Goal: Task Accomplishment & Management: Use online tool/utility

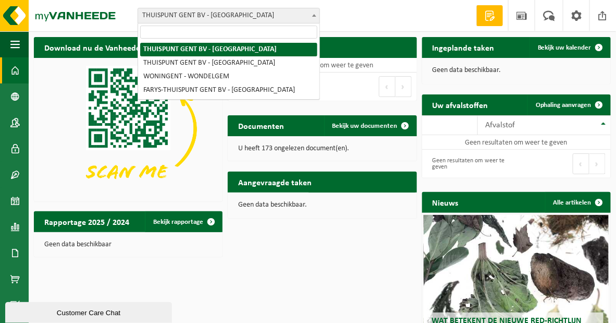
click at [198, 19] on span "THUISPUNT GENT BV - [GEOGRAPHIC_DATA]" at bounding box center [228, 15] width 181 height 15
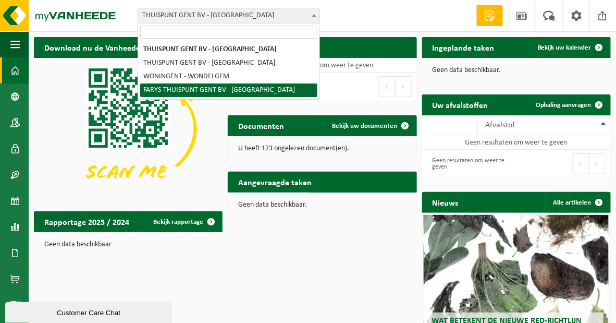
select select "126076"
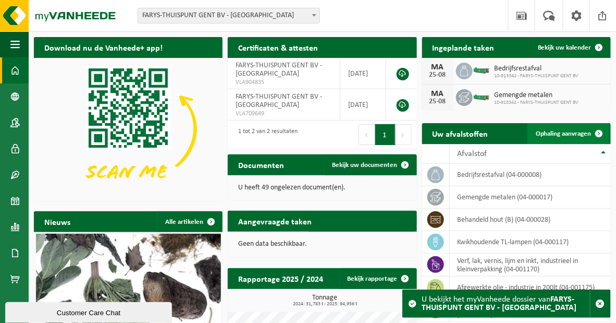
click at [551, 135] on span "Ophaling aanvragen" at bounding box center [564, 133] width 56 height 7
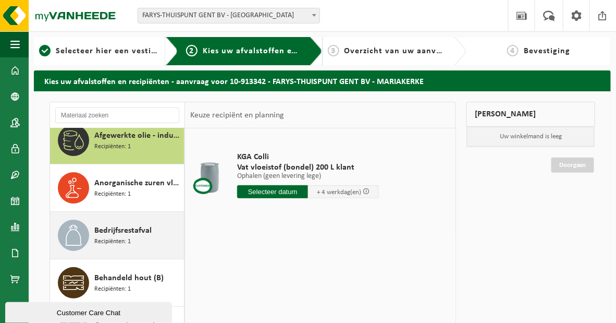
scroll to position [17, 0]
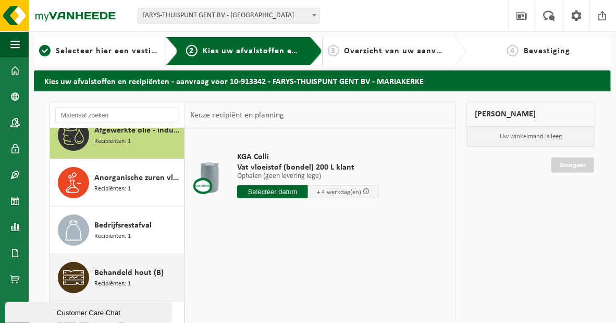
click at [99, 273] on span "Behandeld hout (B)" at bounding box center [128, 272] width 69 height 13
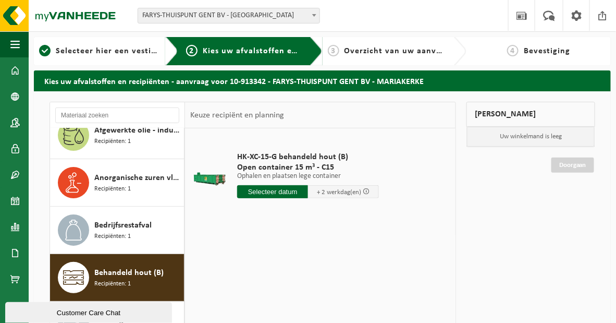
click at [282, 222] on td at bounding box center [320, 223] width 260 height 5
click at [289, 194] on input "text" at bounding box center [272, 191] width 71 height 13
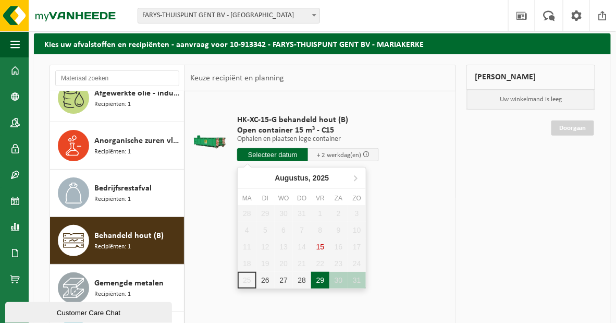
scroll to position [94, 0]
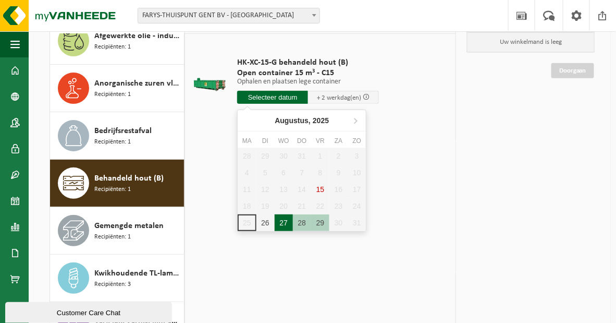
click at [283, 221] on div "27" at bounding box center [284, 222] width 18 height 17
type input "Van 2025-08-27"
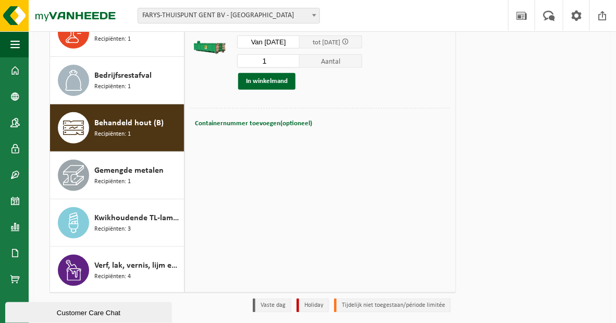
scroll to position [90, 0]
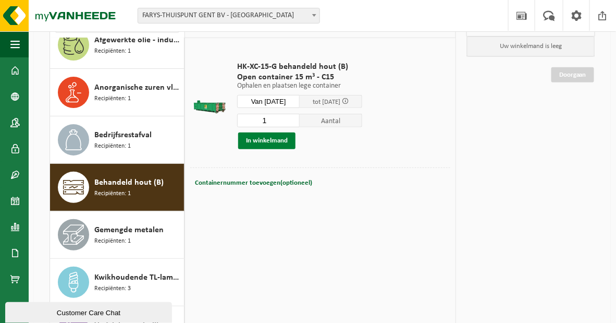
click at [264, 146] on button "In winkelmand" at bounding box center [266, 140] width 57 height 17
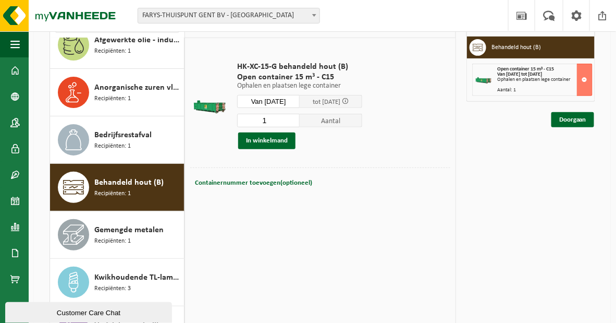
click at [485, 244] on div "Mijn winkelmand Behandeld hout (B) Open container 15 m³ - C15 Van 2025-08-27 to…" at bounding box center [530, 193] width 139 height 365
click at [517, 257] on div "Mijn winkelmand Behandeld hout (B) Open container 15 m³ - C15 Van 2025-08-27 to…" at bounding box center [530, 193] width 139 height 365
click at [535, 248] on div "Mijn winkelmand Behandeld hout (B) Open container 15 m³ - C15 Van 2025-08-27 to…" at bounding box center [530, 193] width 139 height 365
click at [564, 260] on div "Mijn winkelmand Behandeld hout (B) Open container 15 m³ - C15 Van 2025-08-27 to…" at bounding box center [530, 193] width 139 height 365
click at [555, 127] on link "Doorgaan" at bounding box center [572, 119] width 43 height 15
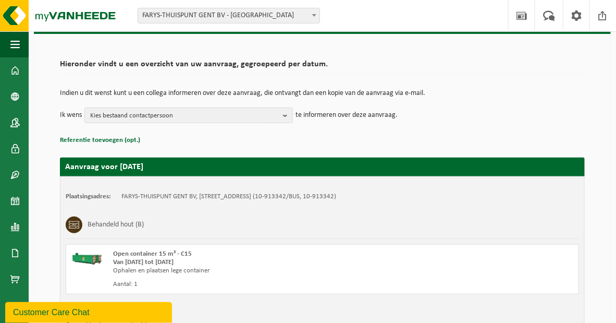
scroll to position [125, 0]
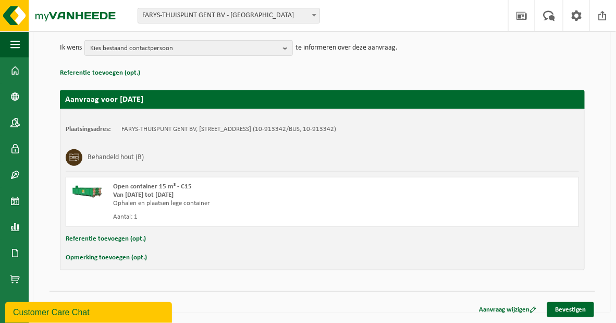
click at [124, 259] on button "Opmerking toevoegen (opt.)" at bounding box center [106, 258] width 81 height 14
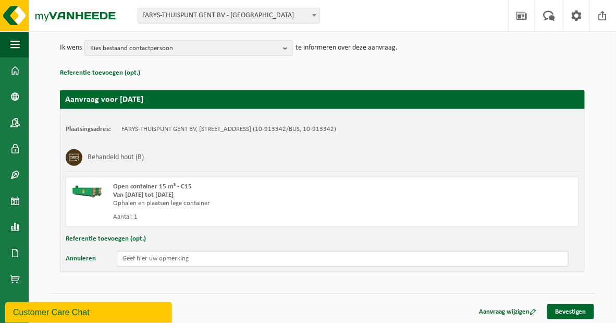
click at [145, 256] on input "text" at bounding box center [343, 259] width 452 height 16
click at [364, 255] on input "gelieve een 15m³ te leveren ipv een 20m³ dit is te moeilijk voor zwaarmateriaal…" at bounding box center [343, 259] width 452 height 16
click at [502, 253] on input "gelieve een 15m³ te leveren ipv een 20m³ dit is te moeilijk voor zwaar materiaa…" at bounding box center [343, 259] width 452 height 16
type input "gelieve een 15m³ te leveren ipv een 20m³ dit is te moeilijk voor zwaar materiaa…"
click at [228, 278] on div "Hieronder vindt u een overzicht van uw aanvraag, gegroepeerd per datum. Indien …" at bounding box center [323, 129] width 546 height 305
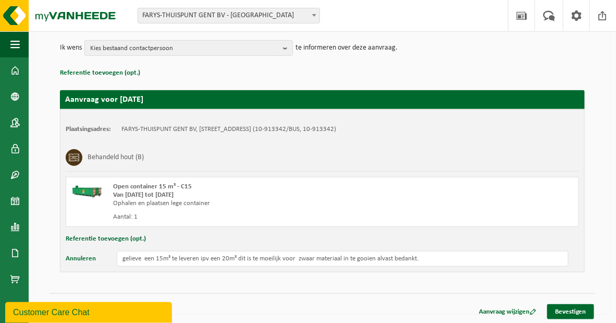
click at [384, 283] on div "Hieronder vindt u een overzicht van uw aanvraag, gegroepeerd per datum. Indien …" at bounding box center [322, 141] width 577 height 348
click at [560, 313] on link "Bevestigen" at bounding box center [570, 311] width 47 height 15
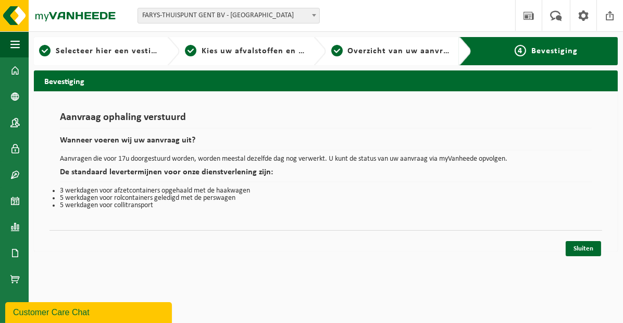
click at [393, 207] on li "5 werkdagen voor collitransport" at bounding box center [326, 205] width 532 height 7
click at [500, 251] on div "Aanvraag ophaling verstuurd Wanneer voeren wij uw aanvraag uit? Aanvragen die v…" at bounding box center [326, 171] width 584 height 160
click at [578, 255] on link "Sluiten" at bounding box center [583, 248] width 35 height 15
